Goal: Task Accomplishment & Management: Use online tool/utility

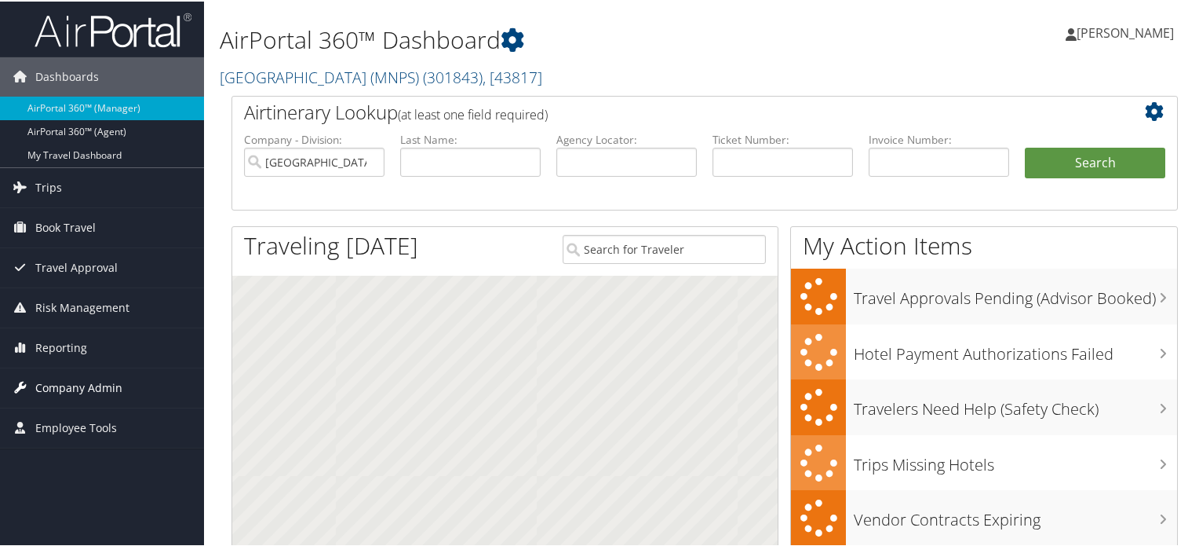
click at [83, 373] on span "Company Admin" at bounding box center [78, 386] width 87 height 39
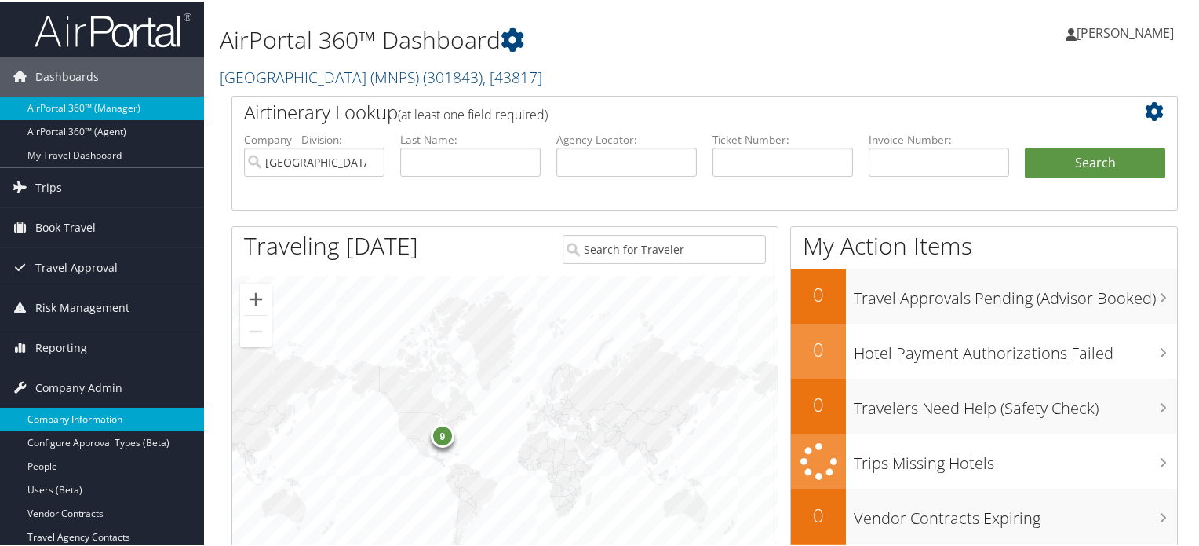
scroll to position [157, 0]
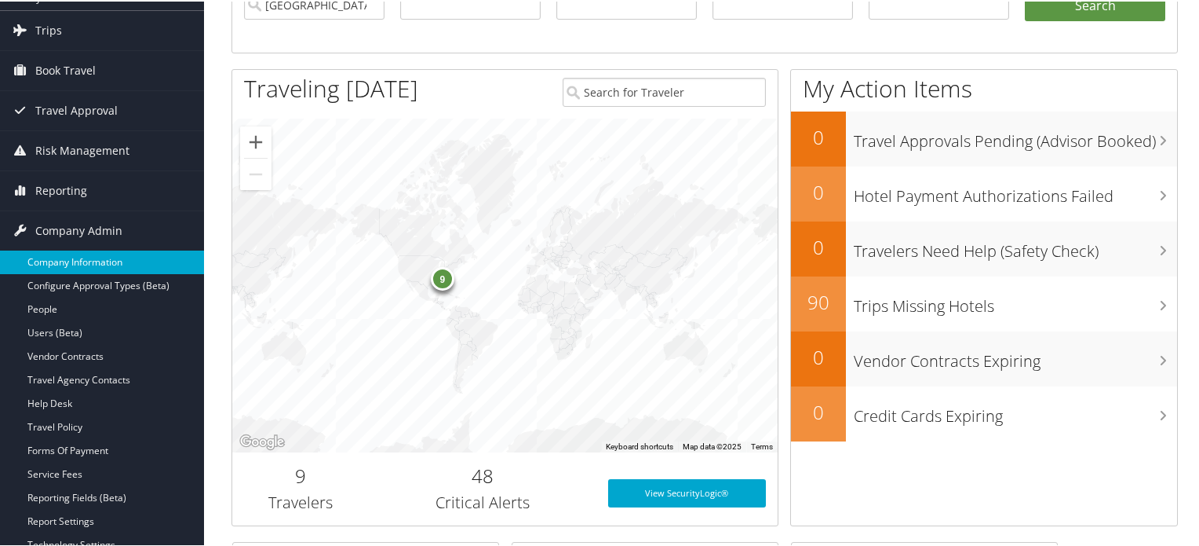
click at [88, 257] on link "Company Information" at bounding box center [102, 261] width 204 height 24
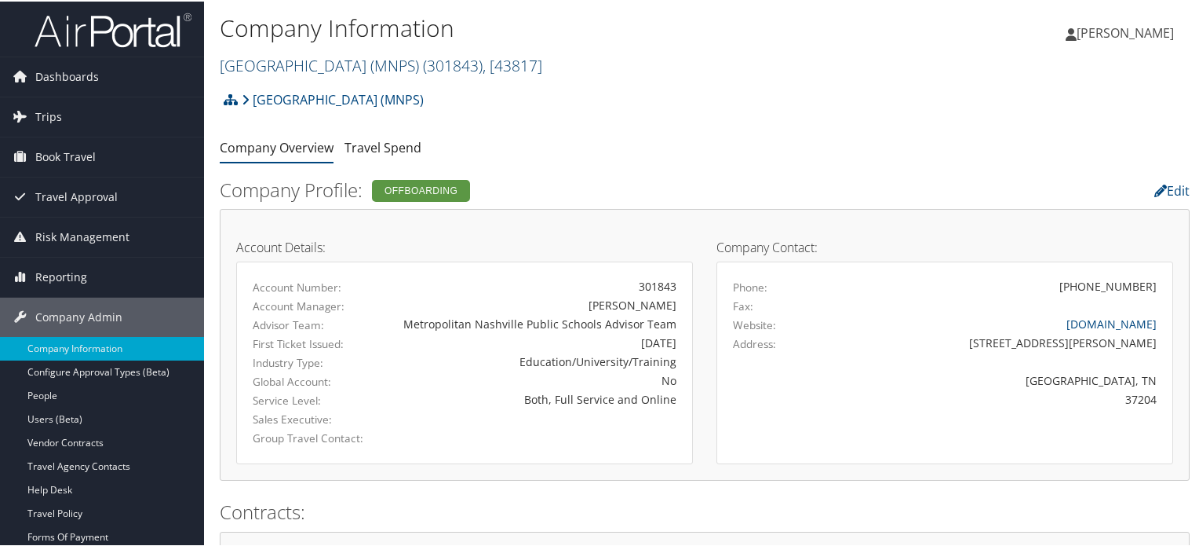
click at [374, 68] on link "[GEOGRAPHIC_DATA] (MNPS) ( 301843 ) , [ 43817 ]" at bounding box center [381, 63] width 323 height 21
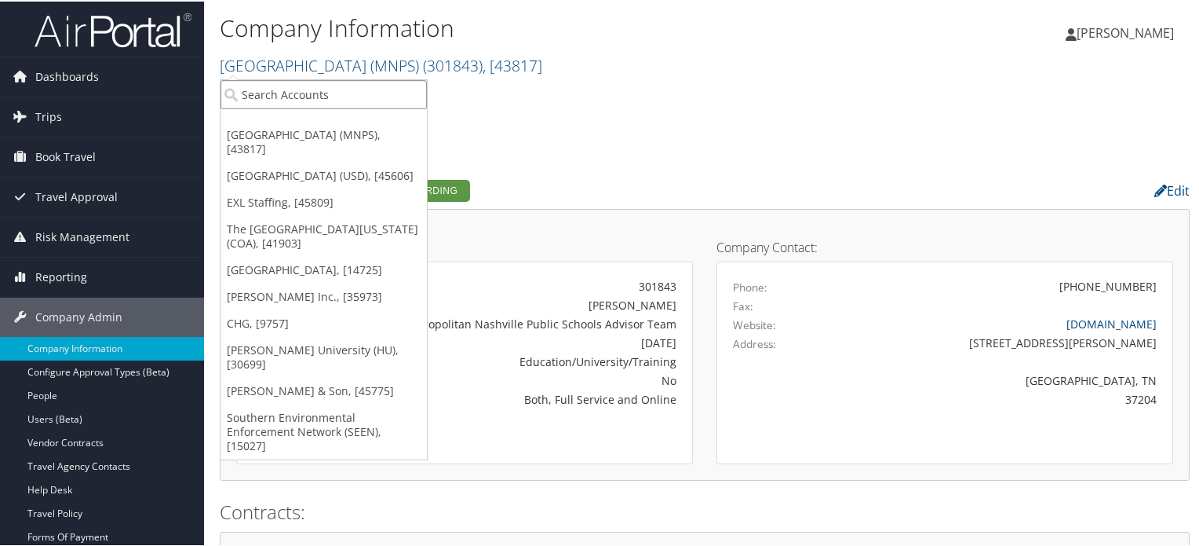
click at [348, 100] on input "search" at bounding box center [324, 92] width 206 height 29
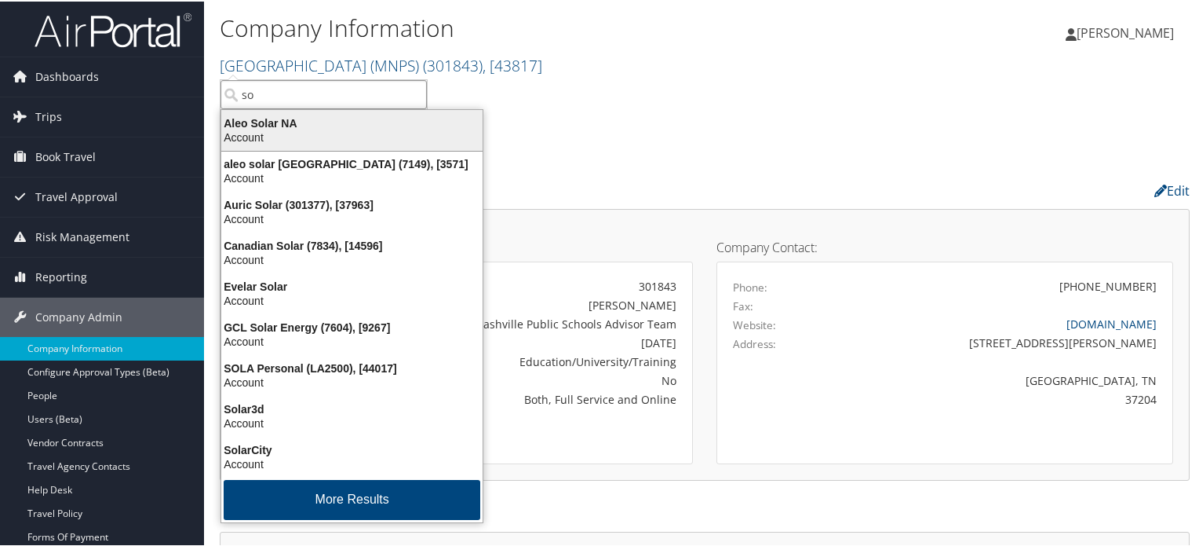
type input "s"
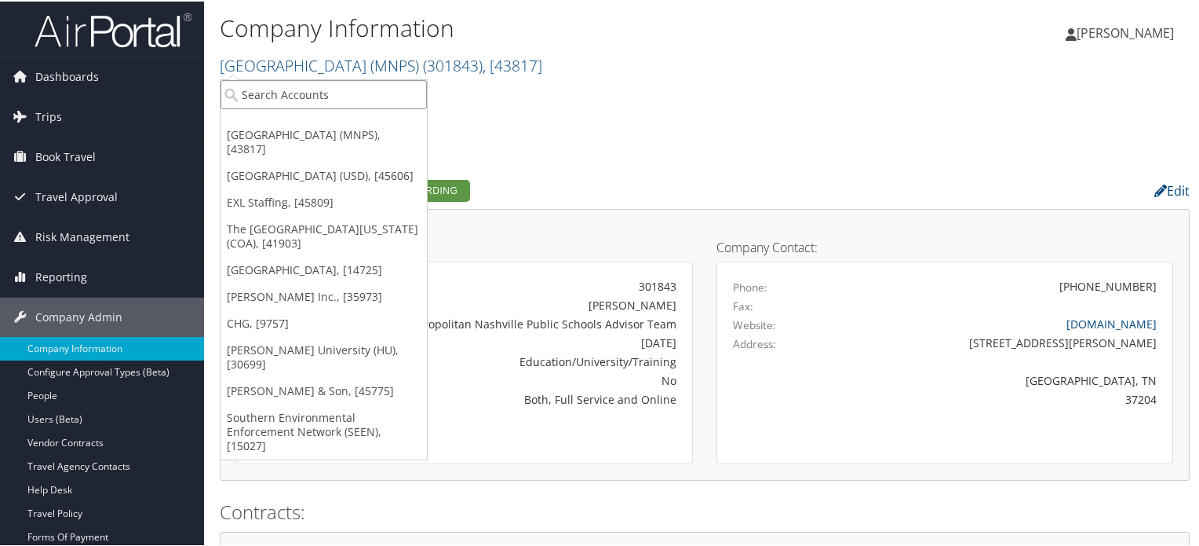
type input "l"
type input "state of lo"
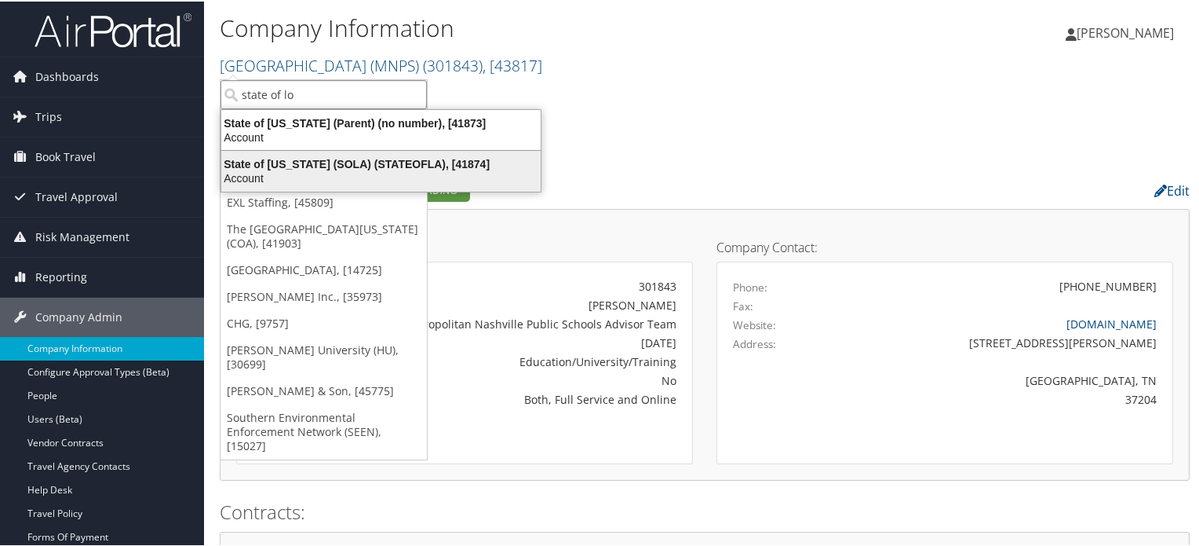
click at [363, 162] on div "State of Louisiana (SOLA) (STATEOFLA), [41874]" at bounding box center [381, 162] width 338 height 14
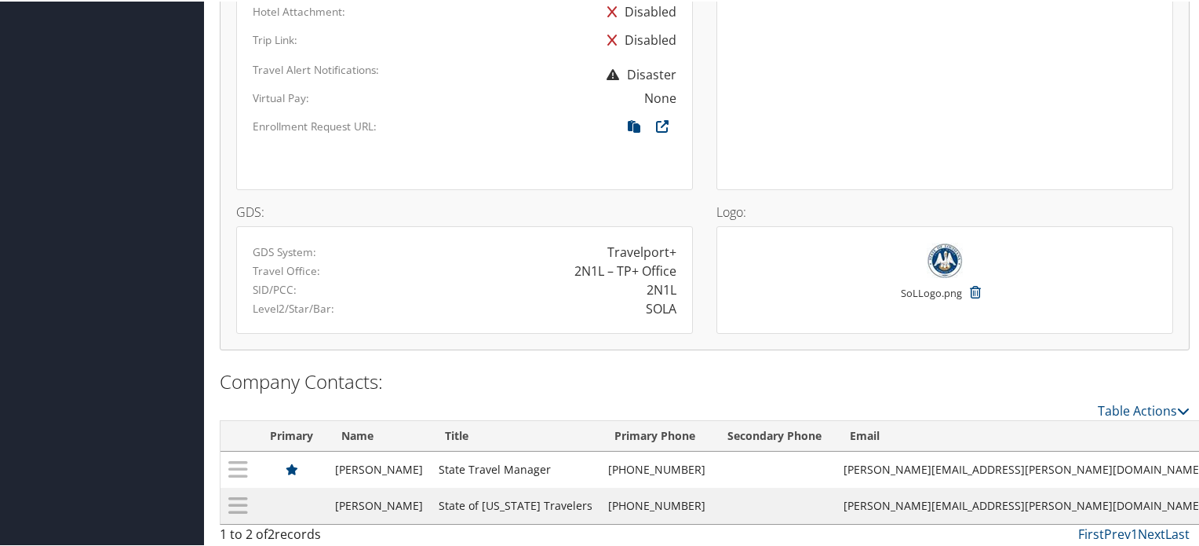
scroll to position [1165, 0]
click at [630, 122] on icon at bounding box center [634, 129] width 28 height 20
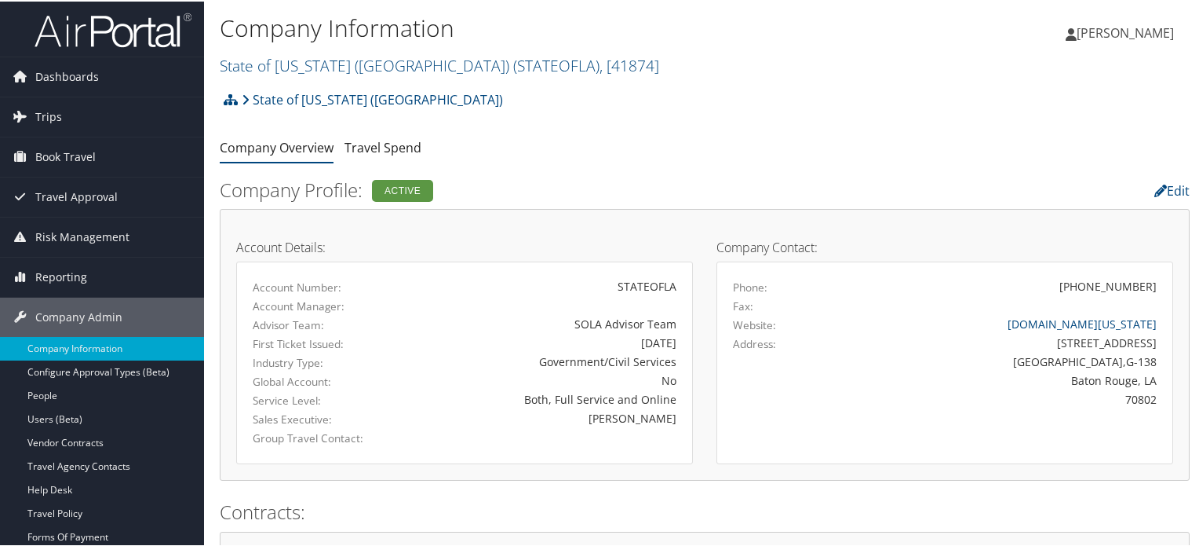
scroll to position [0, 0]
click at [88, 97] on link "Trips" at bounding box center [102, 115] width 204 height 39
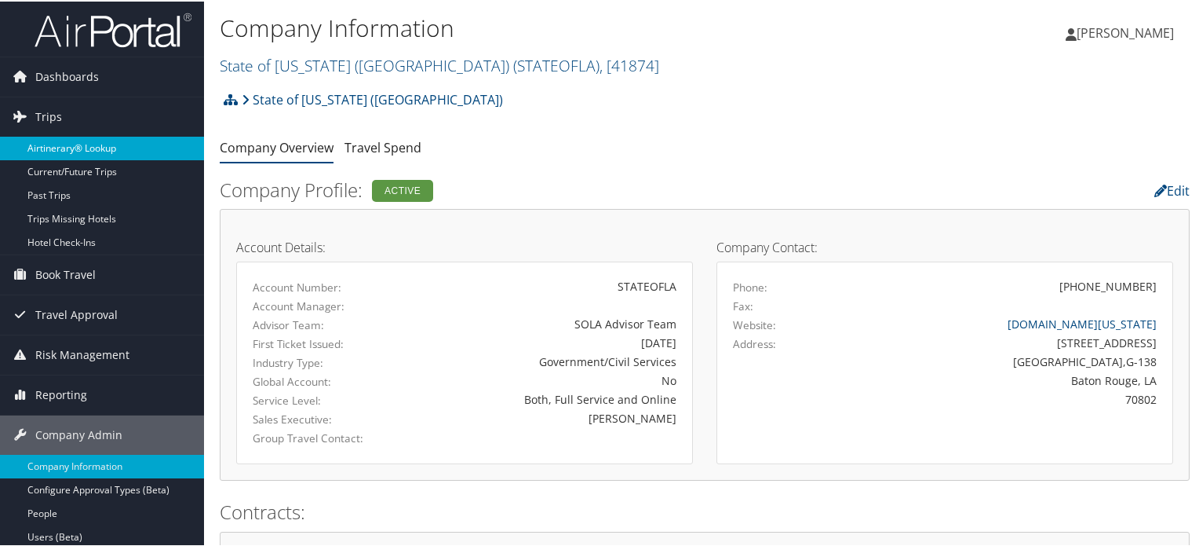
click at [90, 144] on link "Airtinerary® Lookup" at bounding box center [102, 147] width 204 height 24
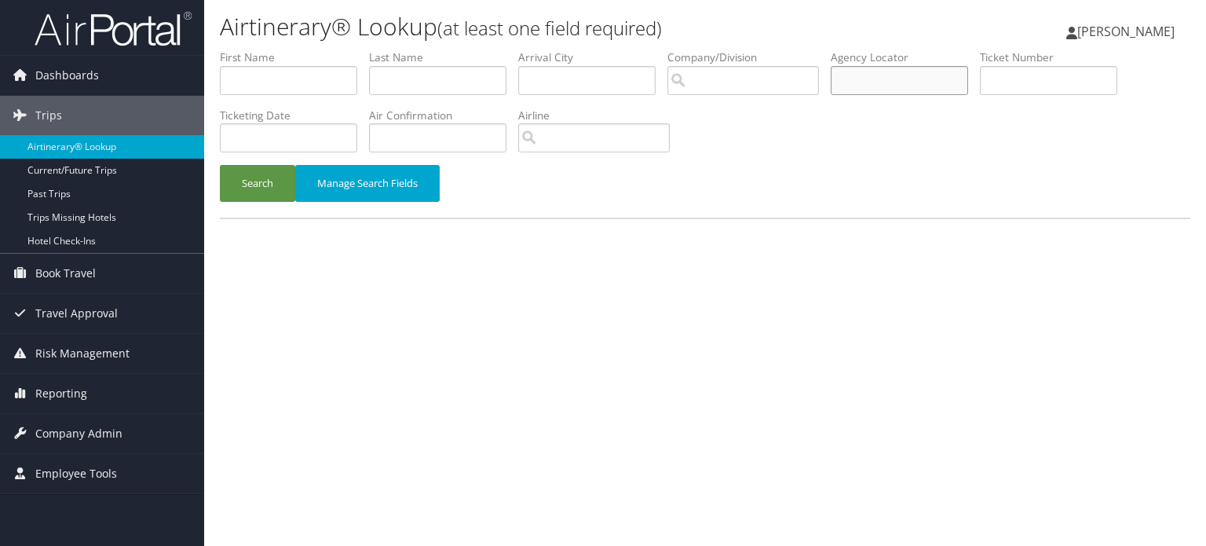
click at [931, 78] on input "text" at bounding box center [898, 80] width 137 height 29
paste input "DN0XYY"
type input "DN0XYY"
click at [247, 180] on button "Search" at bounding box center [257, 183] width 75 height 37
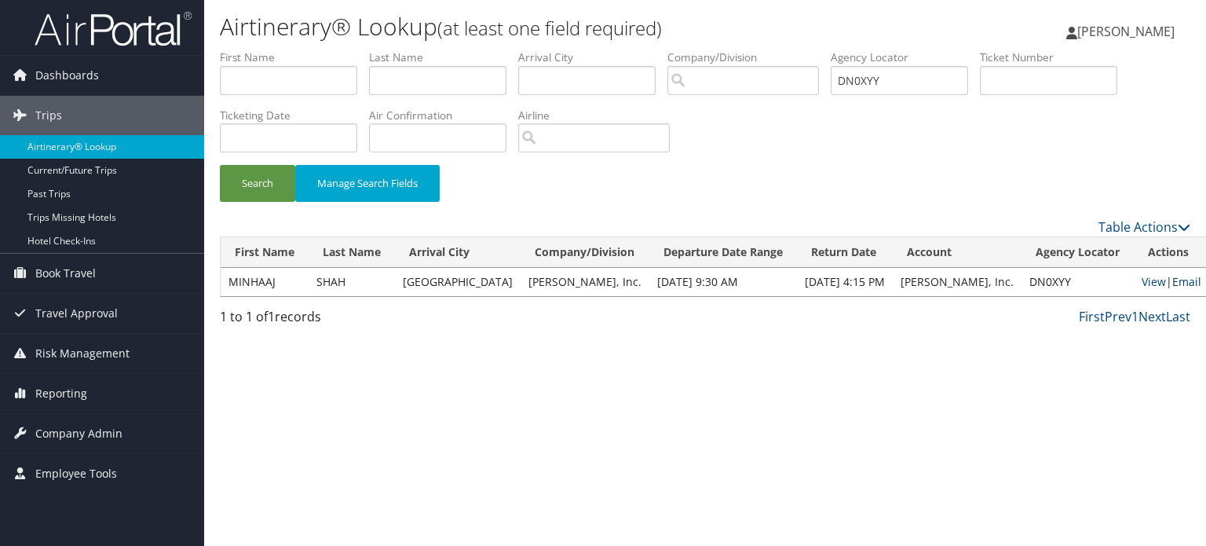
click at [1172, 286] on link "Email" at bounding box center [1186, 281] width 29 height 15
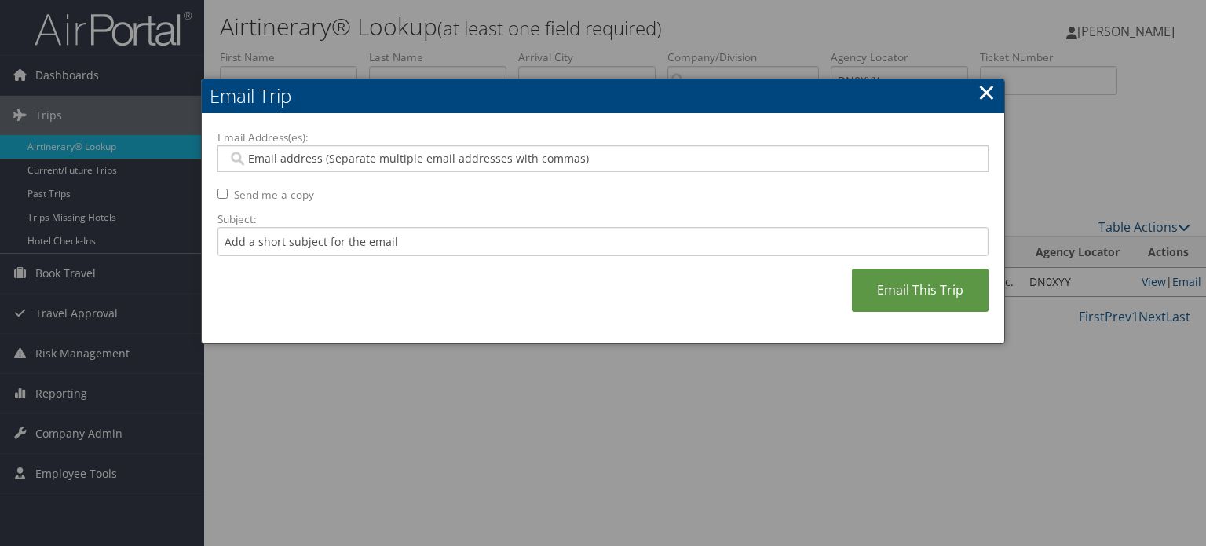
click at [413, 164] on input "Email Address(es):" at bounding box center [603, 159] width 750 height 16
paste input "MSHAH@DUCOMMUN.COM"
type input "MSHAH@DUCOMMUN.COM"
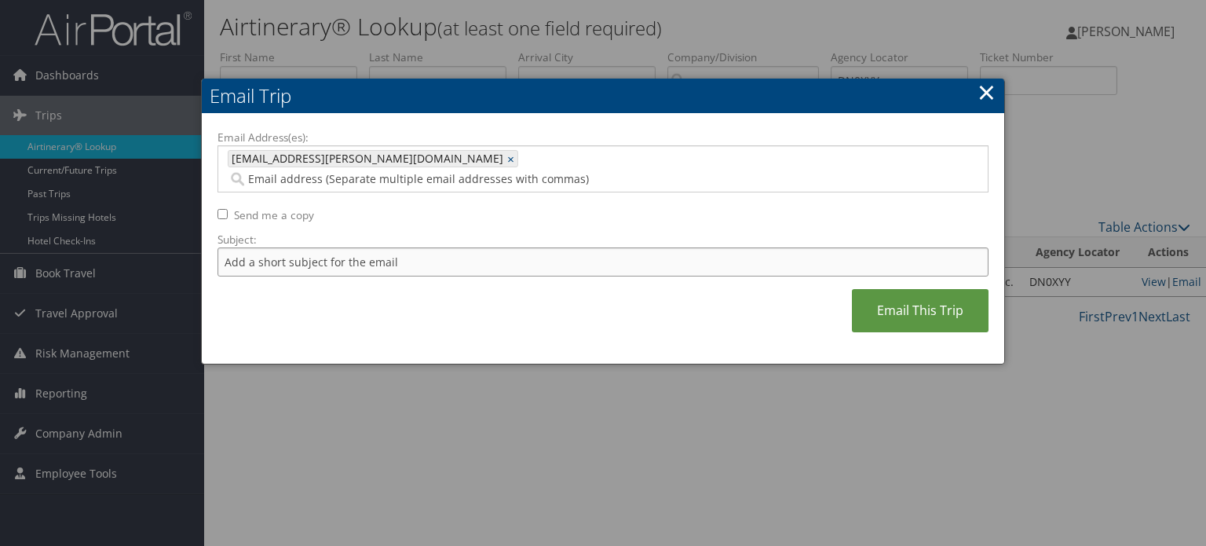
click at [373, 247] on input "Subject:" at bounding box center [602, 261] width 771 height 29
type input "United Flight Confirmation"
click at [947, 301] on link "Email This Trip" at bounding box center [920, 310] width 137 height 43
